Goal: Task Accomplishment & Management: Manage account settings

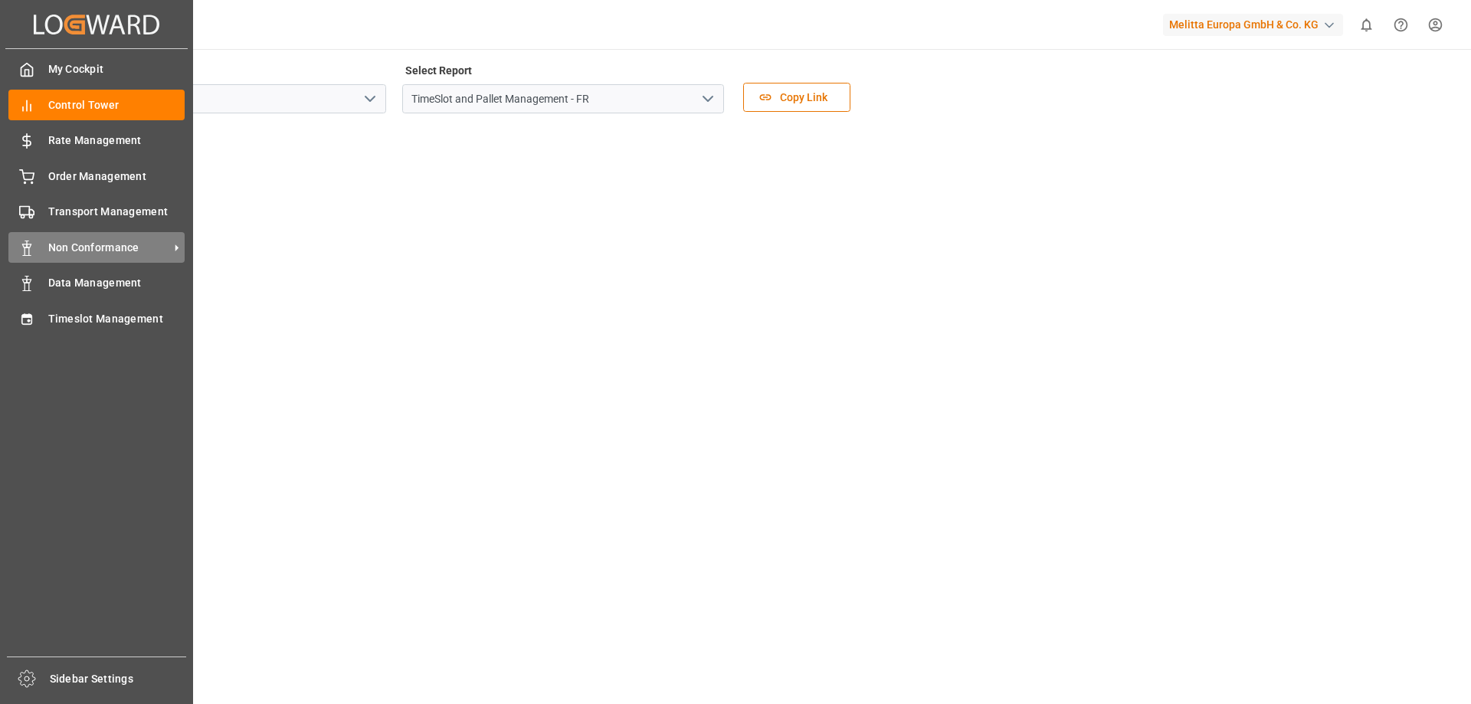
click at [106, 244] on span "Non Conformance" at bounding box center [108, 248] width 121 height 16
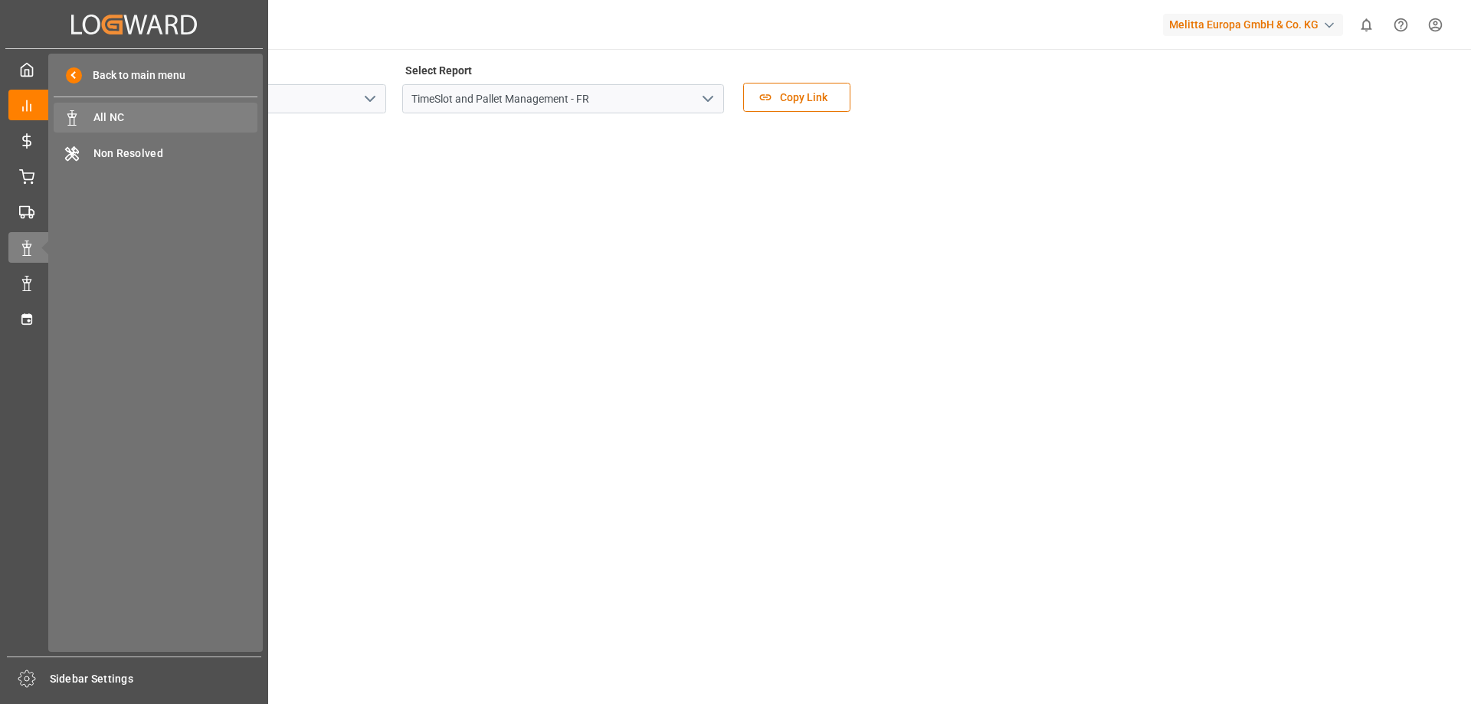
click at [166, 124] on span "All NC" at bounding box center [175, 118] width 165 height 16
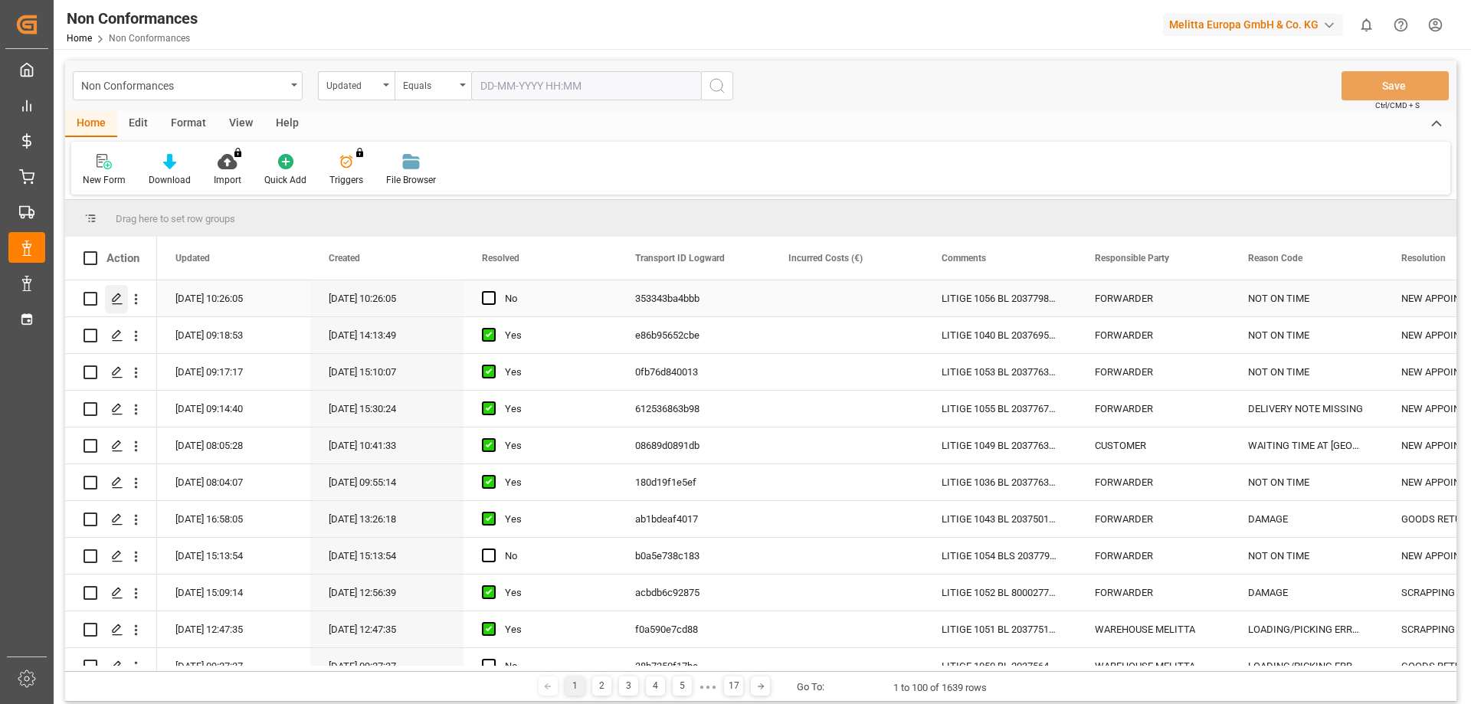
click at [111, 294] on icon "Press SPACE to select this row." at bounding box center [117, 299] width 12 height 12
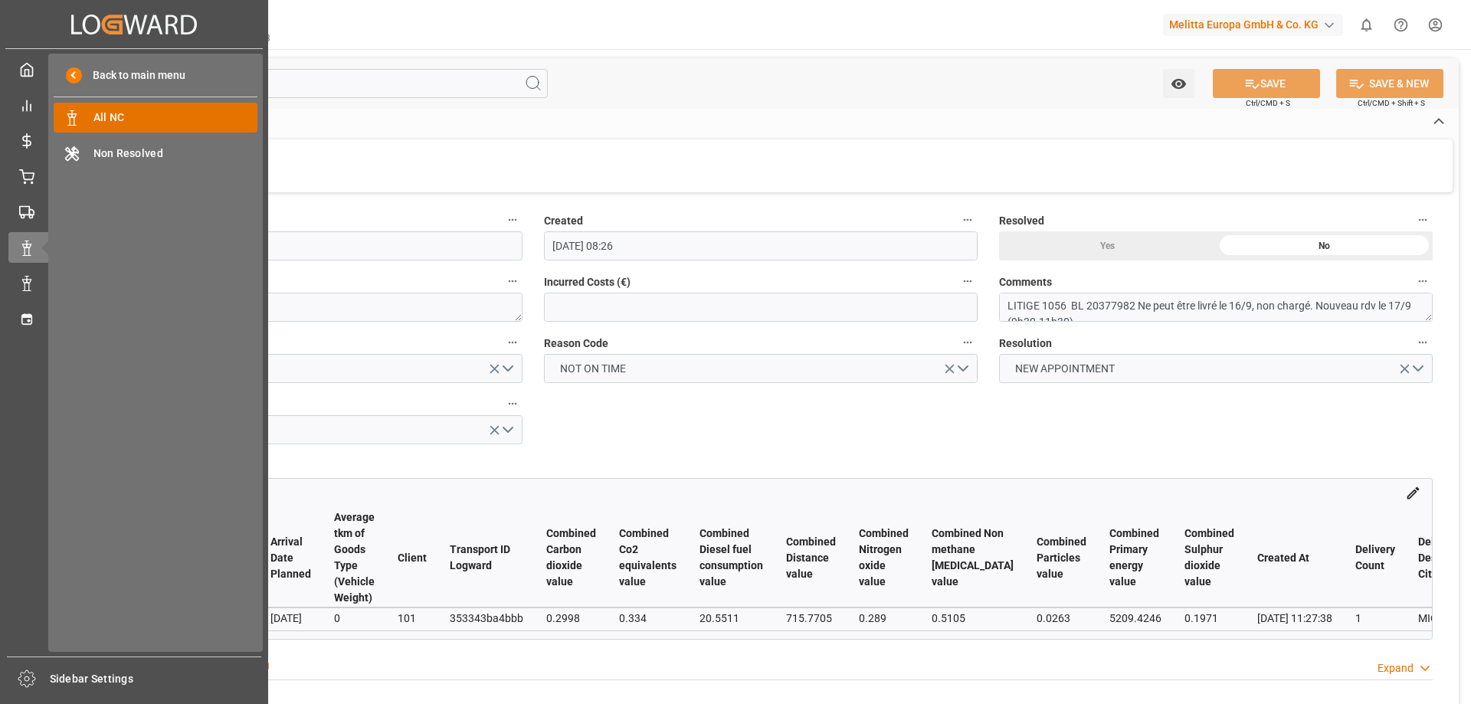
click at [133, 122] on span "All NC" at bounding box center [175, 118] width 165 height 16
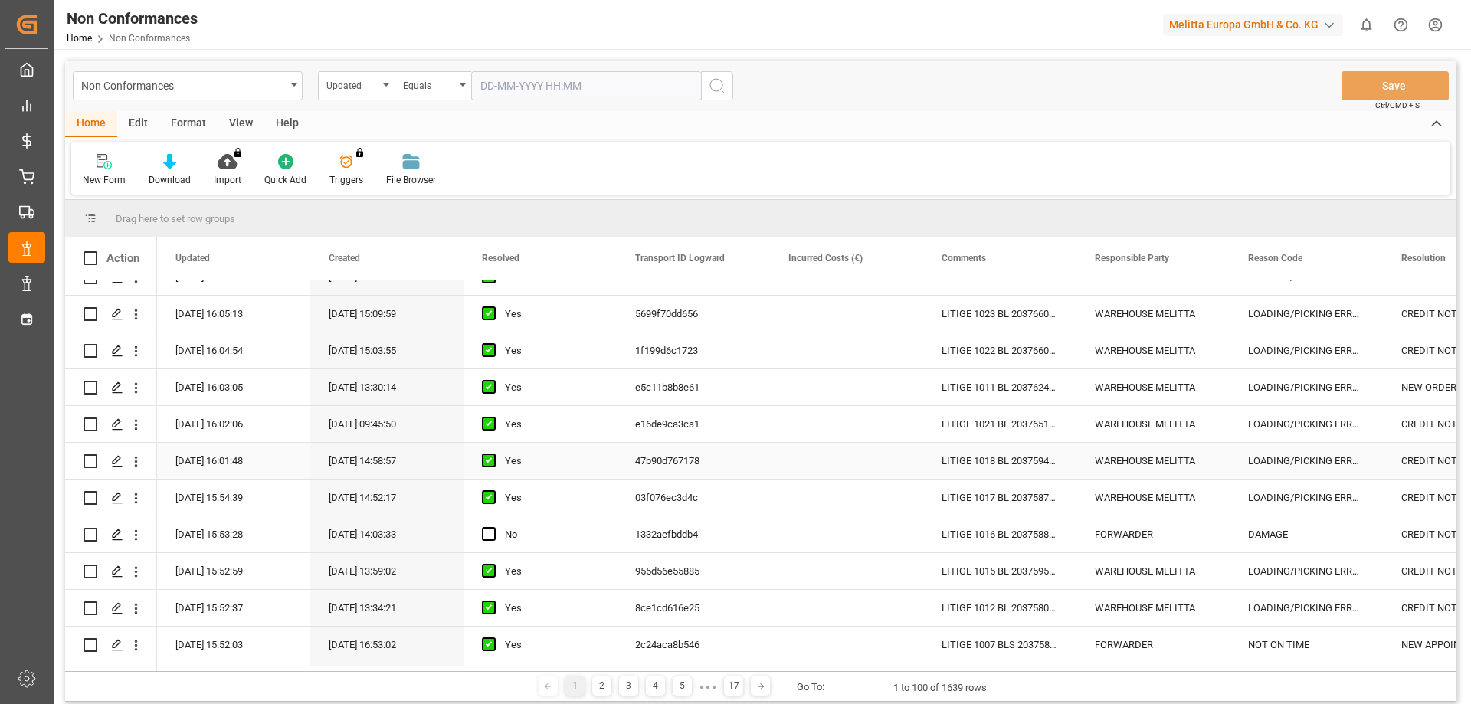
scroll to position [613, 0]
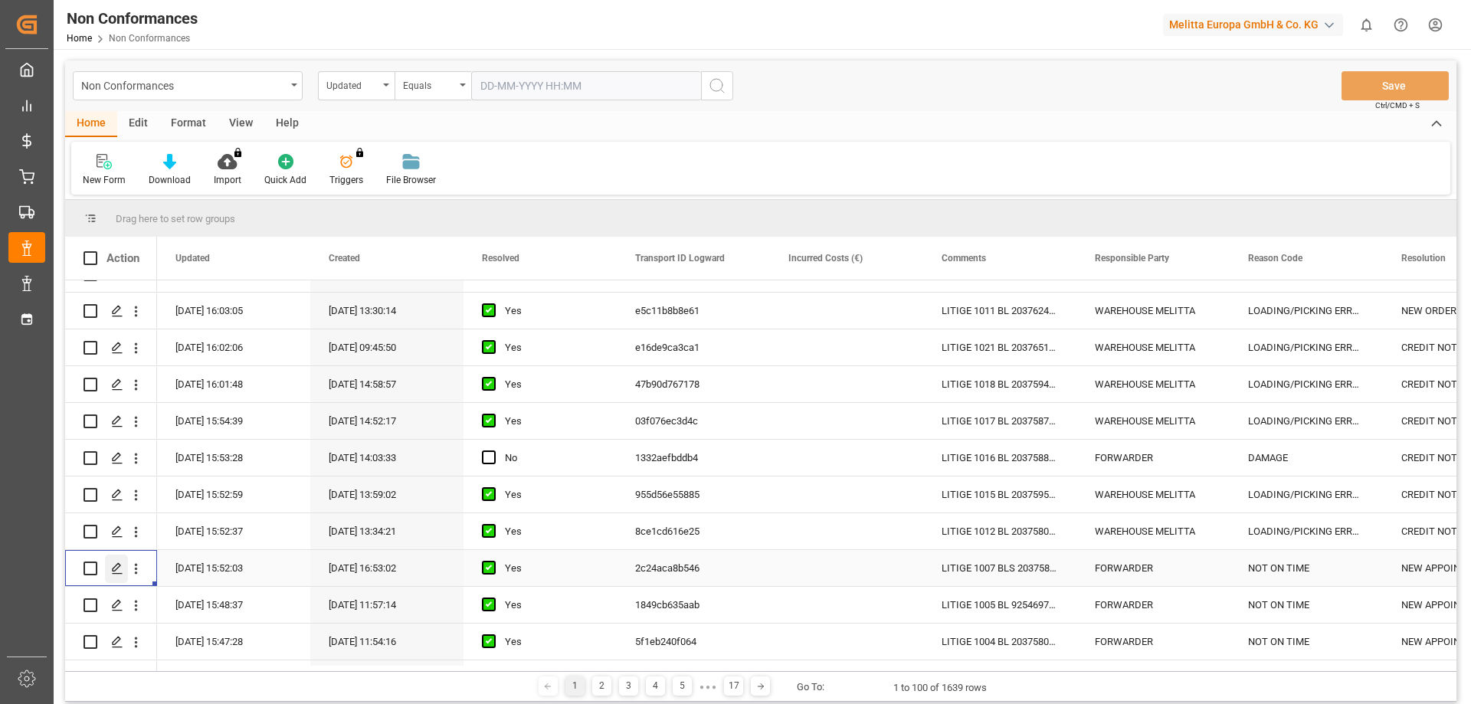
click at [123, 572] on icon "Press SPACE to select this row." at bounding box center [117, 568] width 12 height 12
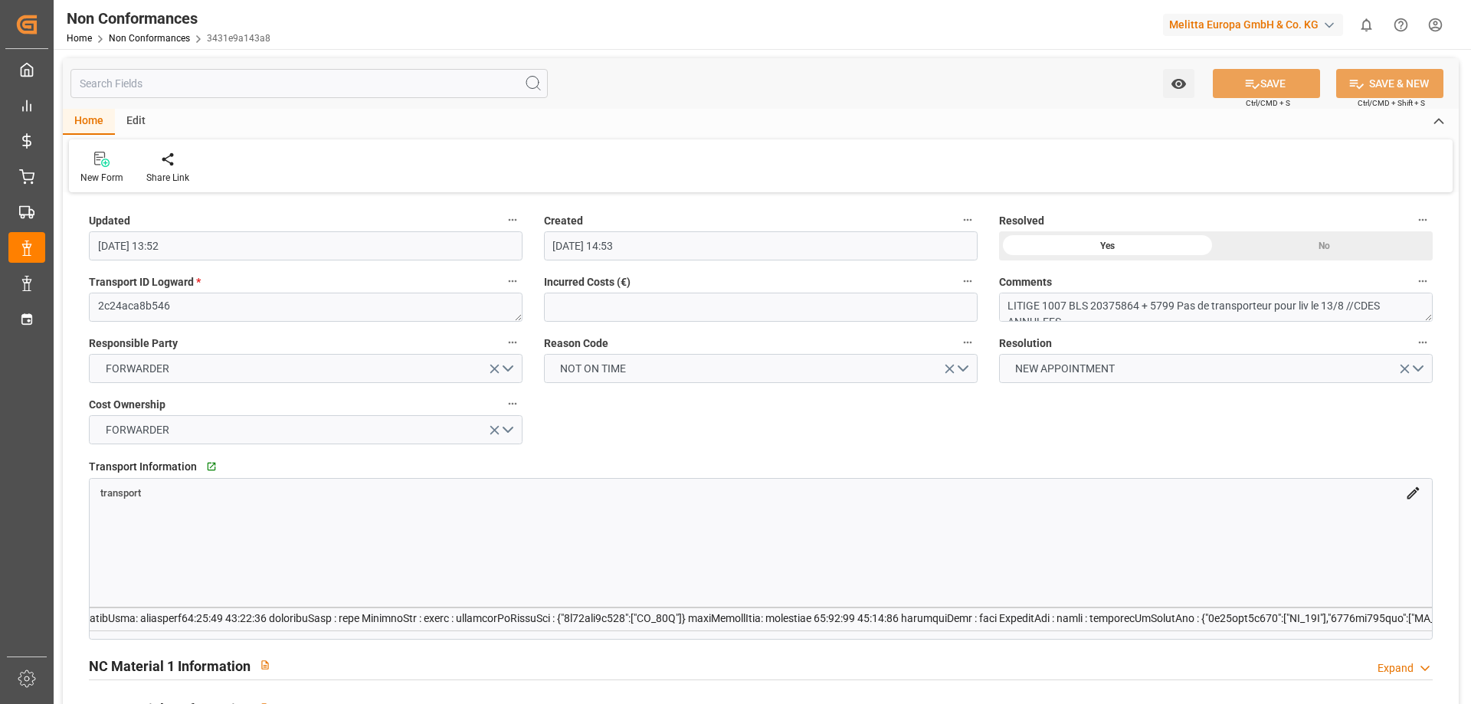
scroll to position [0, 6040]
click at [1281, 305] on textarea "LITIGE 1007 BLS 20375864 + 5799 Pas de transporteur pour liv le 13/8 //CDES ANN…" at bounding box center [1216, 307] width 434 height 29
drag, startPoint x: 529, startPoint y: 638, endPoint x: 578, endPoint y: 641, distance: 49.2
click at [578, 639] on div "# Actual Pallet Places Additional Transport Fees Arrival Date Planned Average t…" at bounding box center [761, 570] width 1342 height 138
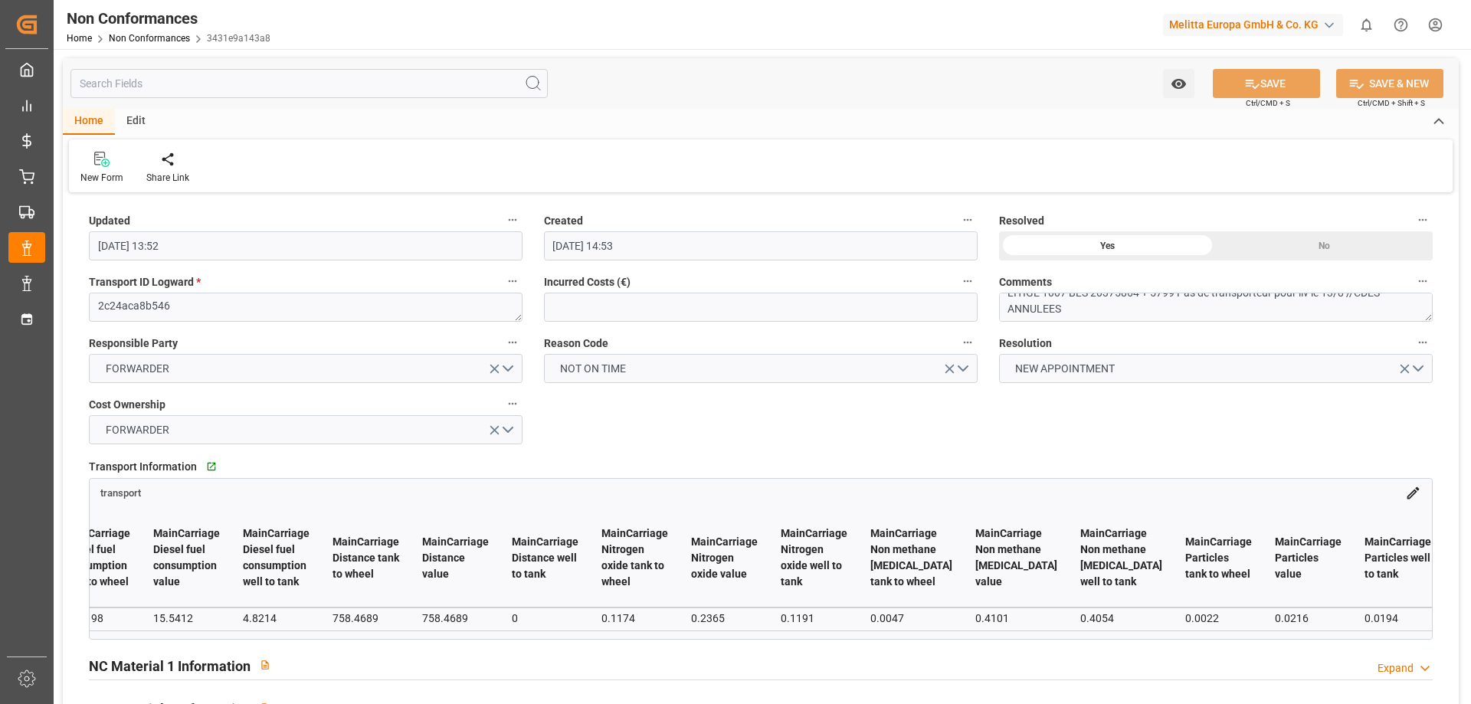
scroll to position [0, 15173]
